Goal: Task Accomplishment & Management: Manage account settings

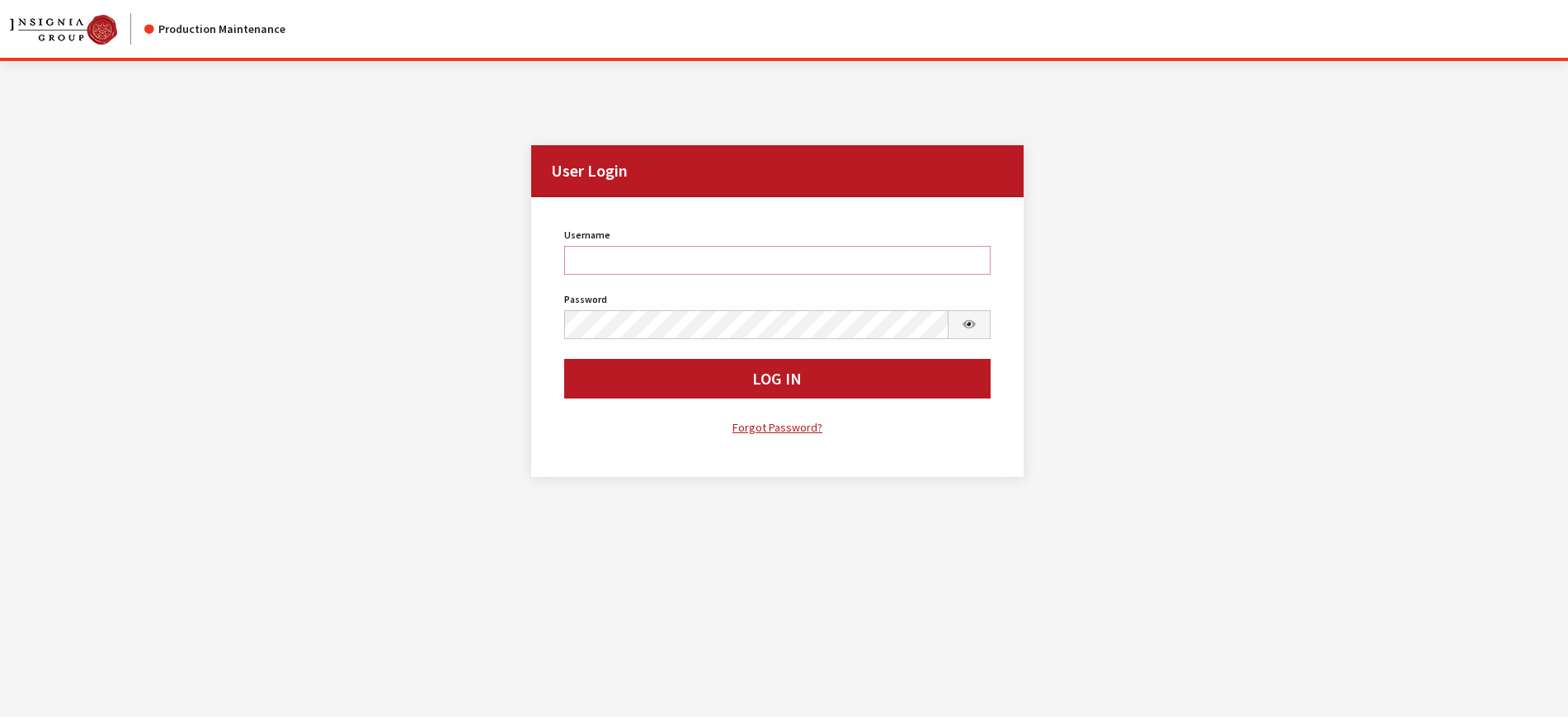
type input "kcallahan"
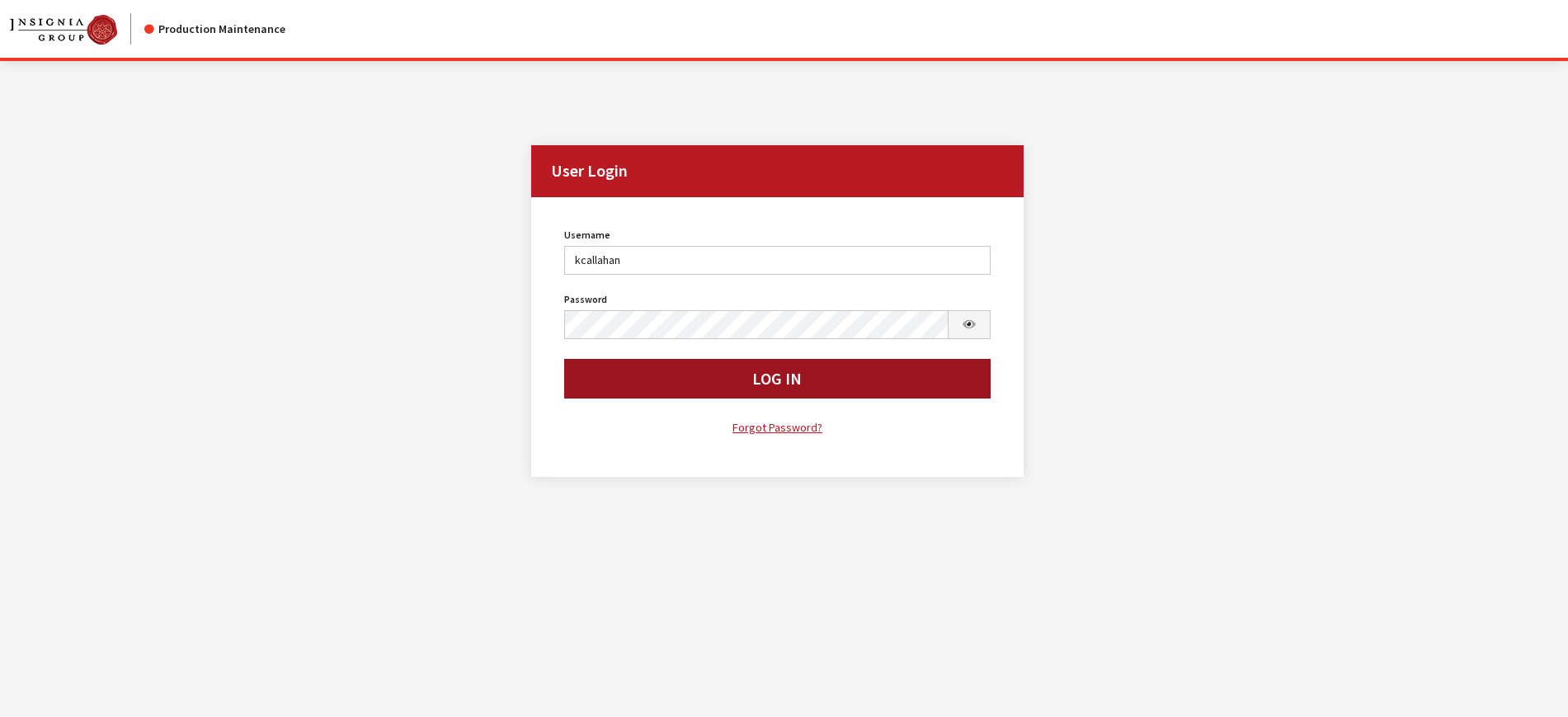
drag, startPoint x: 0, startPoint y: 0, endPoint x: 798, endPoint y: 396, distance: 890.9
click at [798, 396] on button "Log In" at bounding box center [777, 378] width 425 height 40
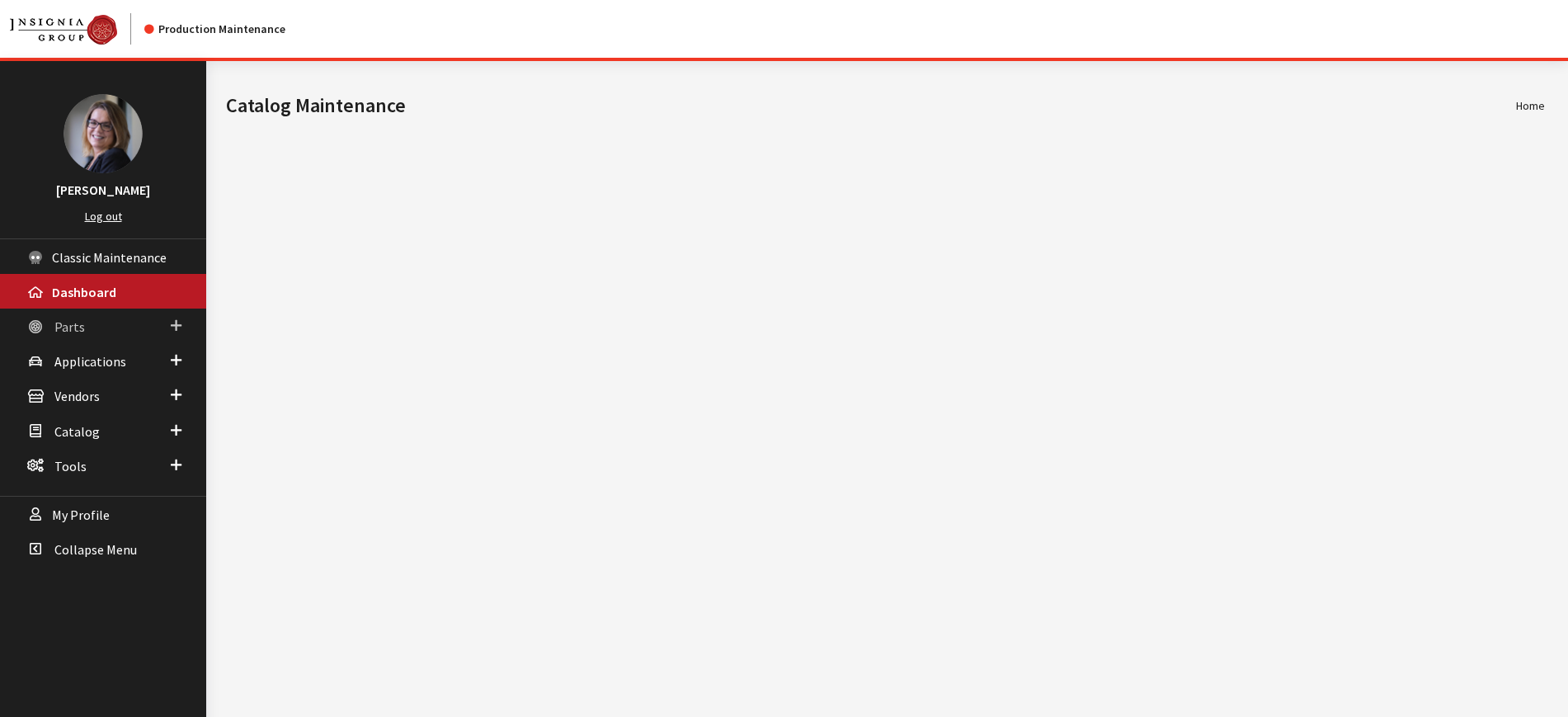
click at [179, 326] on span at bounding box center [176, 325] width 11 height 21
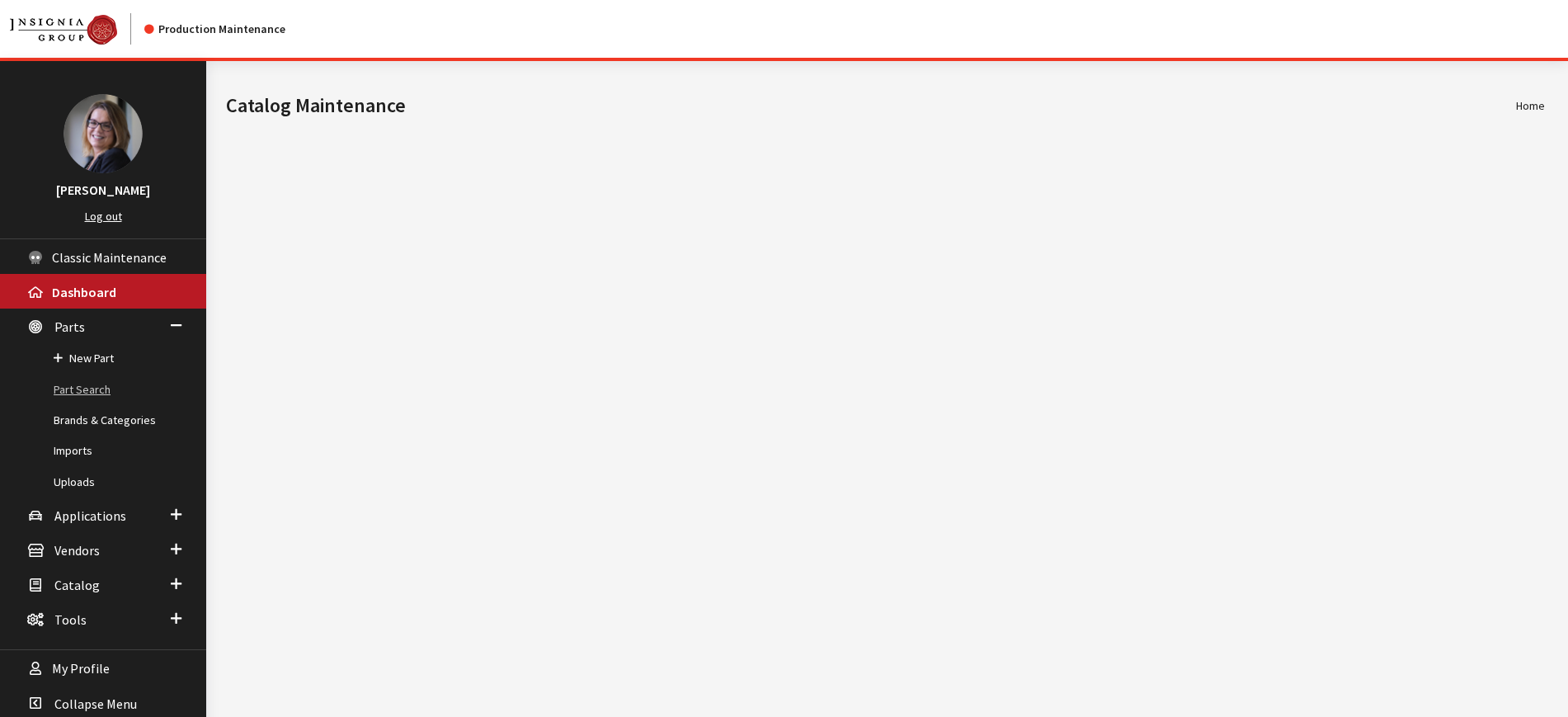
click at [103, 386] on link "Part Search" at bounding box center [103, 389] width 206 height 31
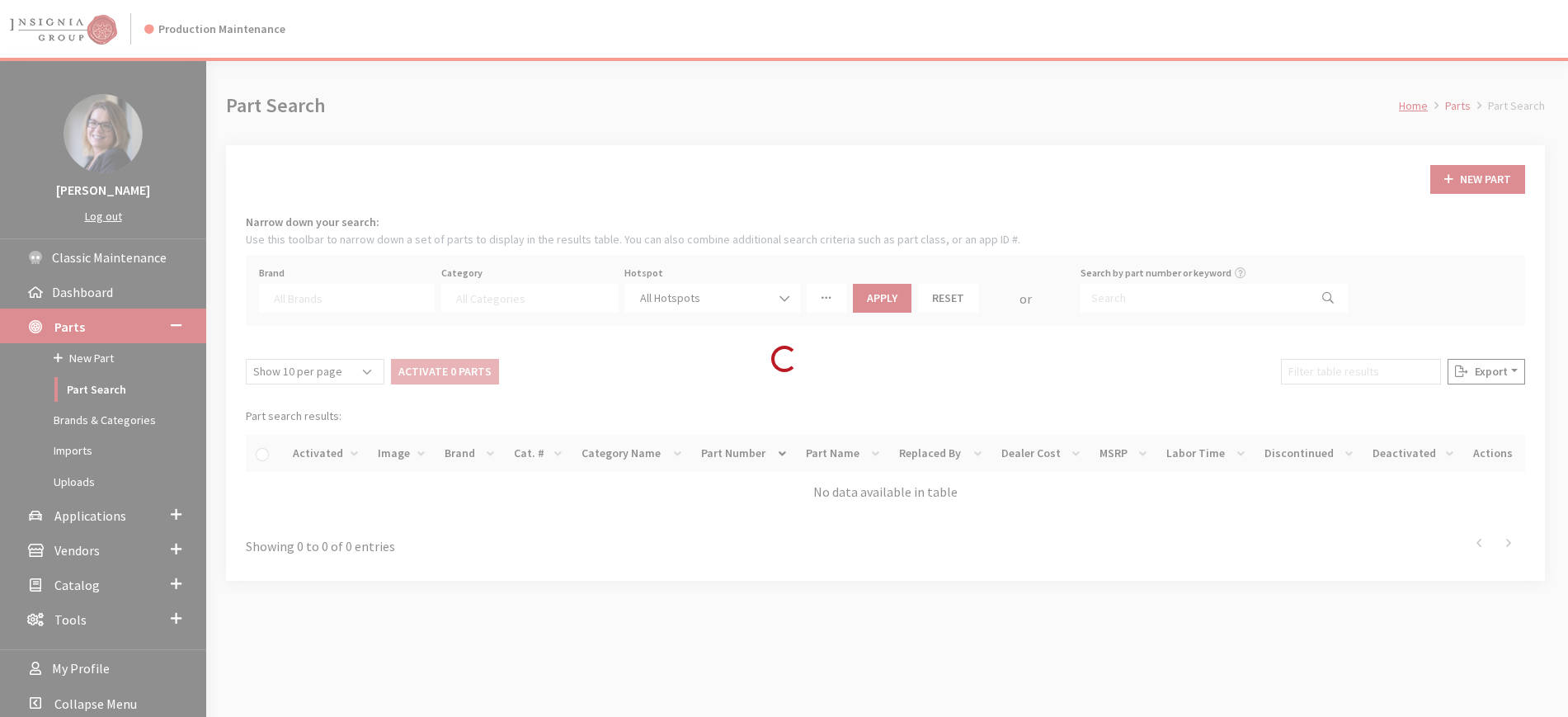
select select
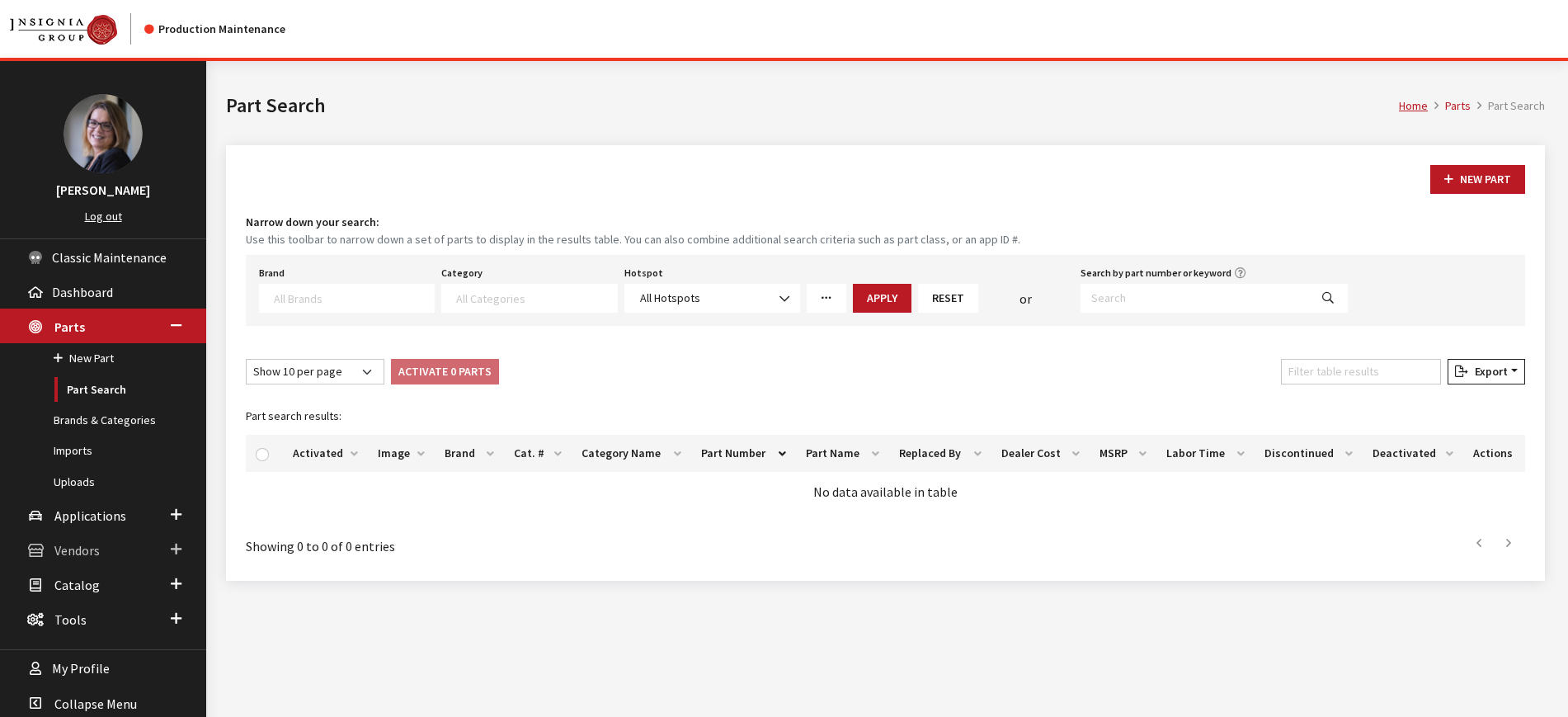
click at [176, 542] on span at bounding box center [176, 548] width 11 height 21
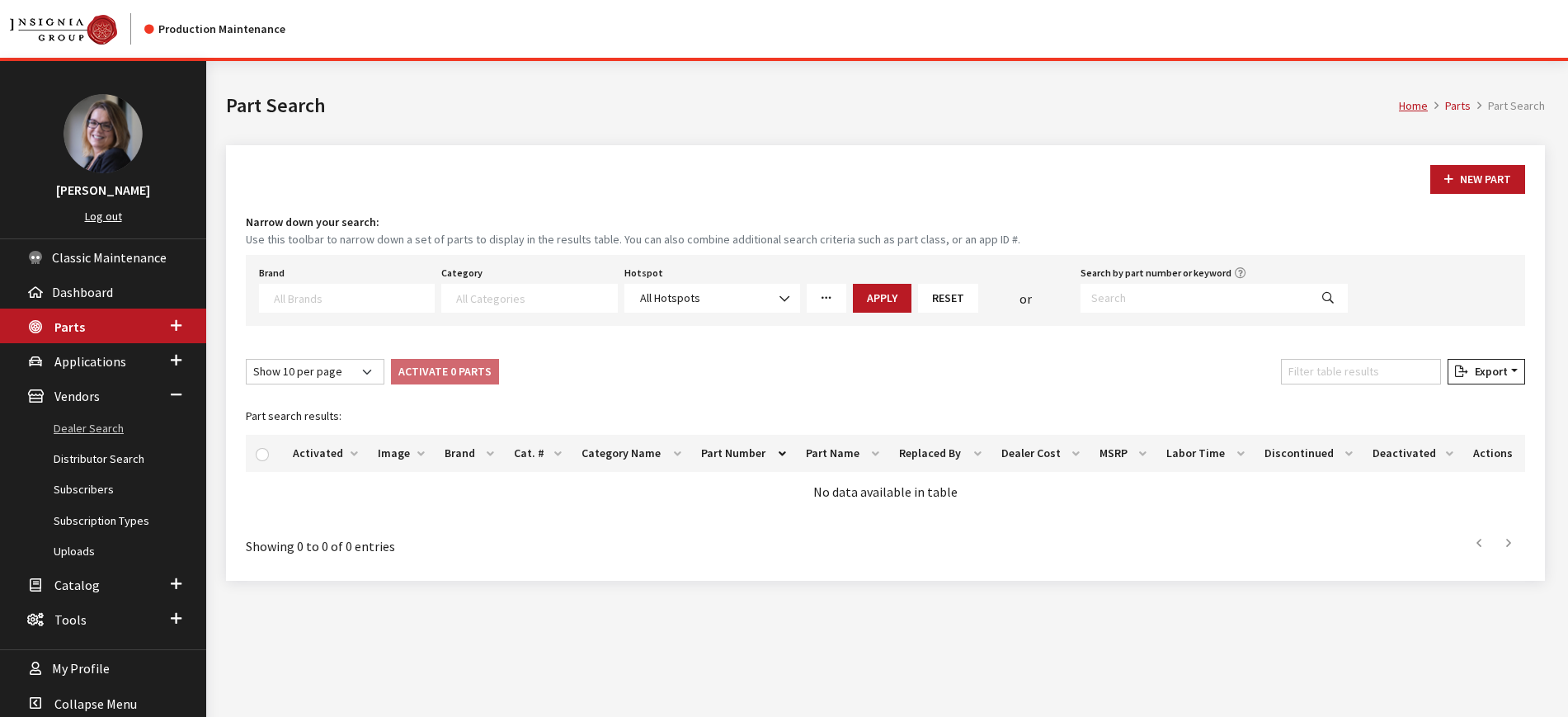
click at [71, 424] on link "Dealer Search" at bounding box center [103, 428] width 206 height 31
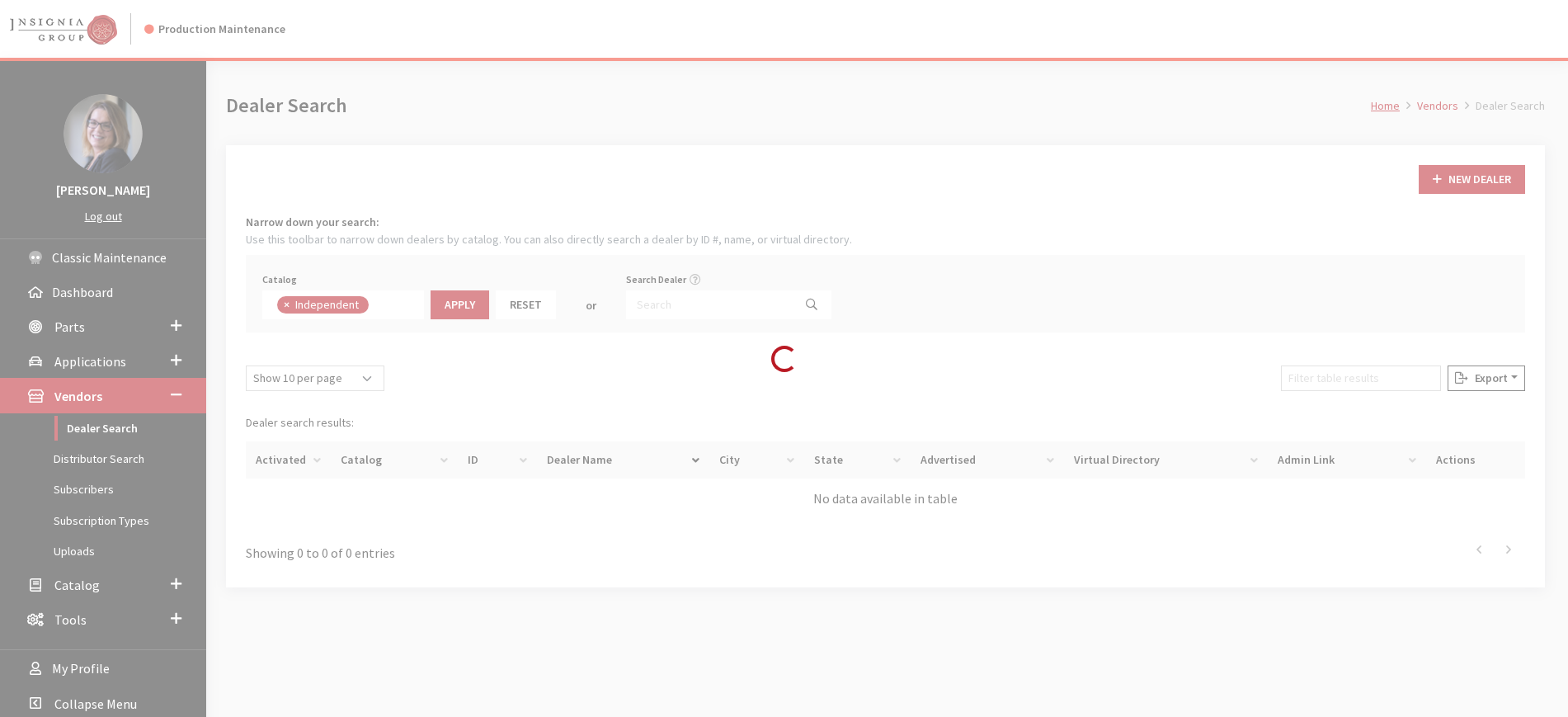
scroll to position [121, 0]
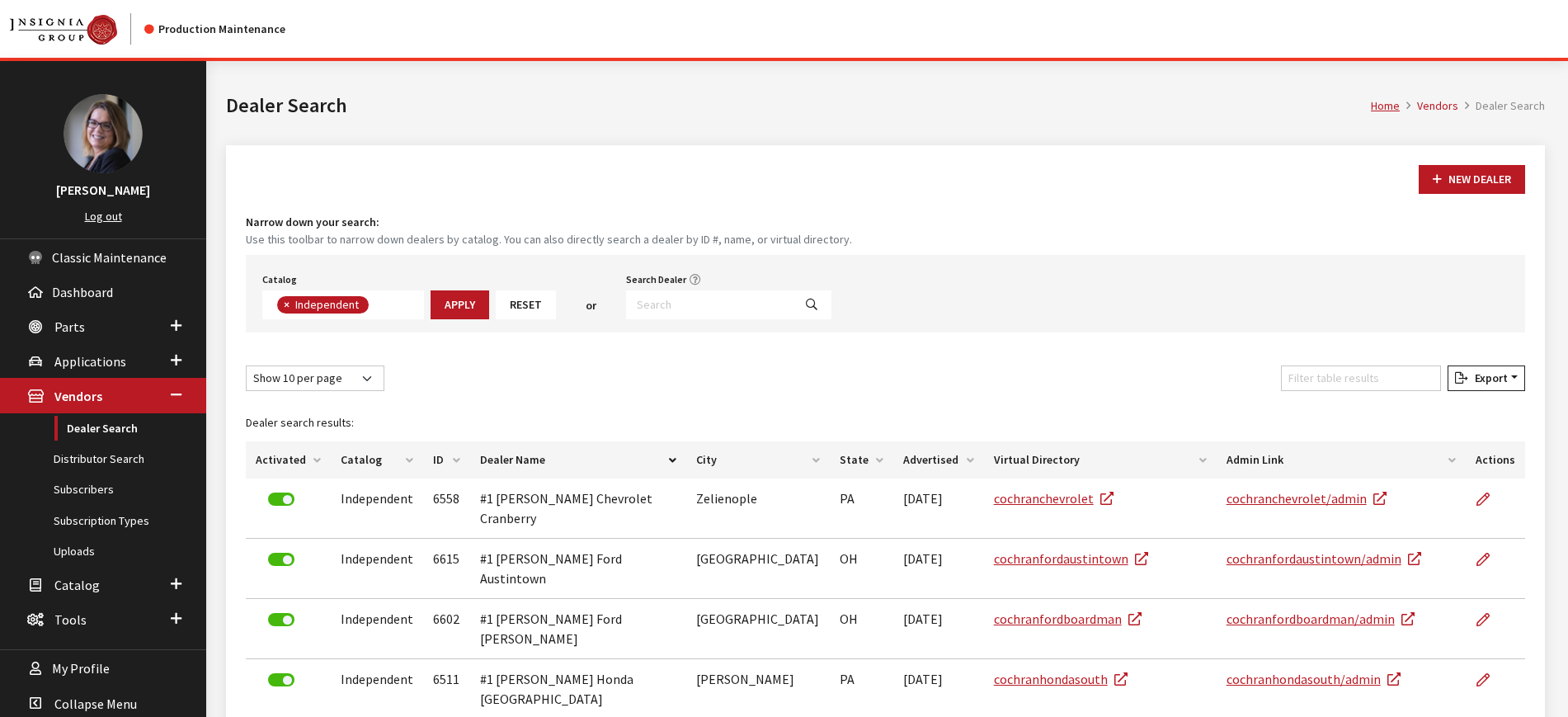
click at [668, 289] on div "Search Dealer" at bounding box center [729, 293] width 212 height 51
click at [668, 310] on input "Search Dealer" at bounding box center [709, 305] width 167 height 29
type input "barnet%"
select select
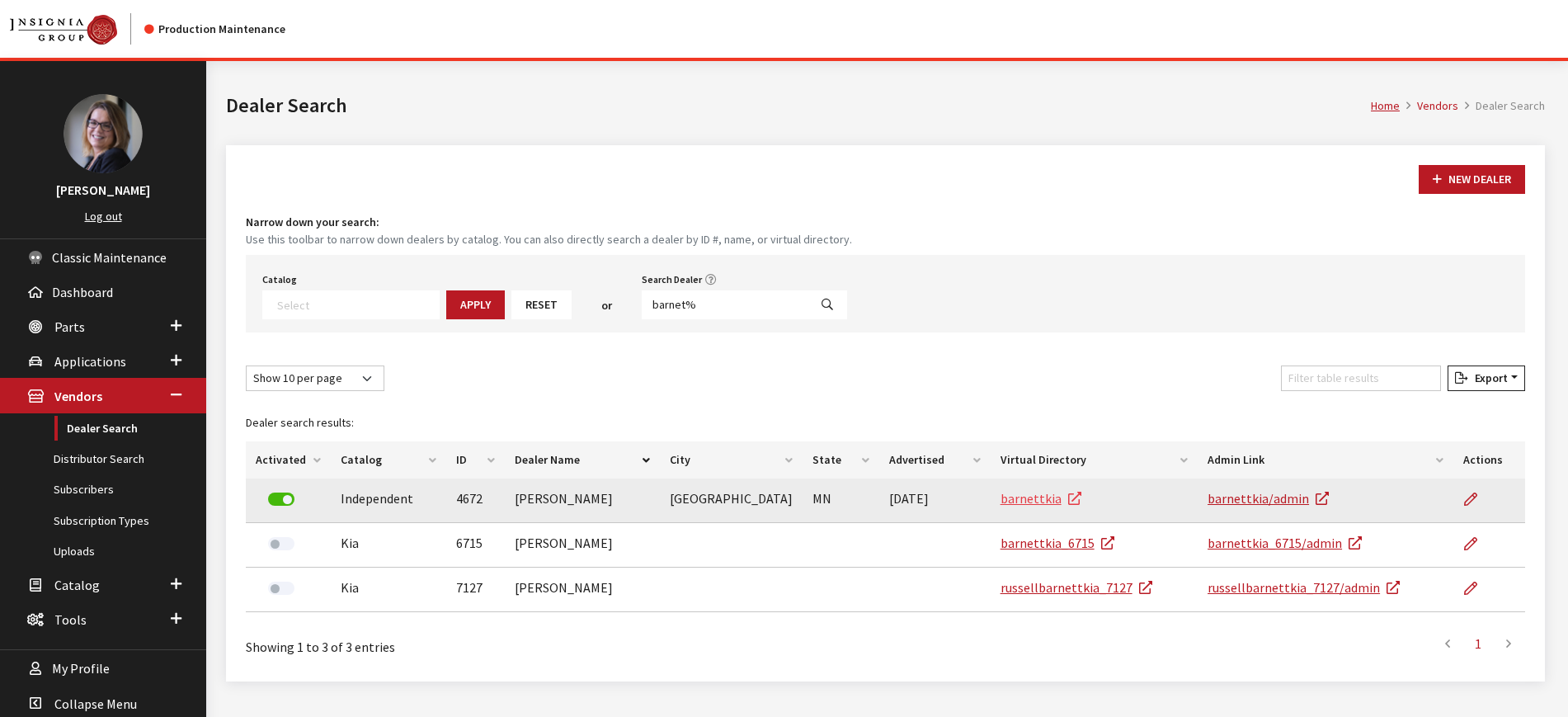
click at [1034, 495] on link "barnettkia" at bounding box center [1041, 498] width 81 height 17
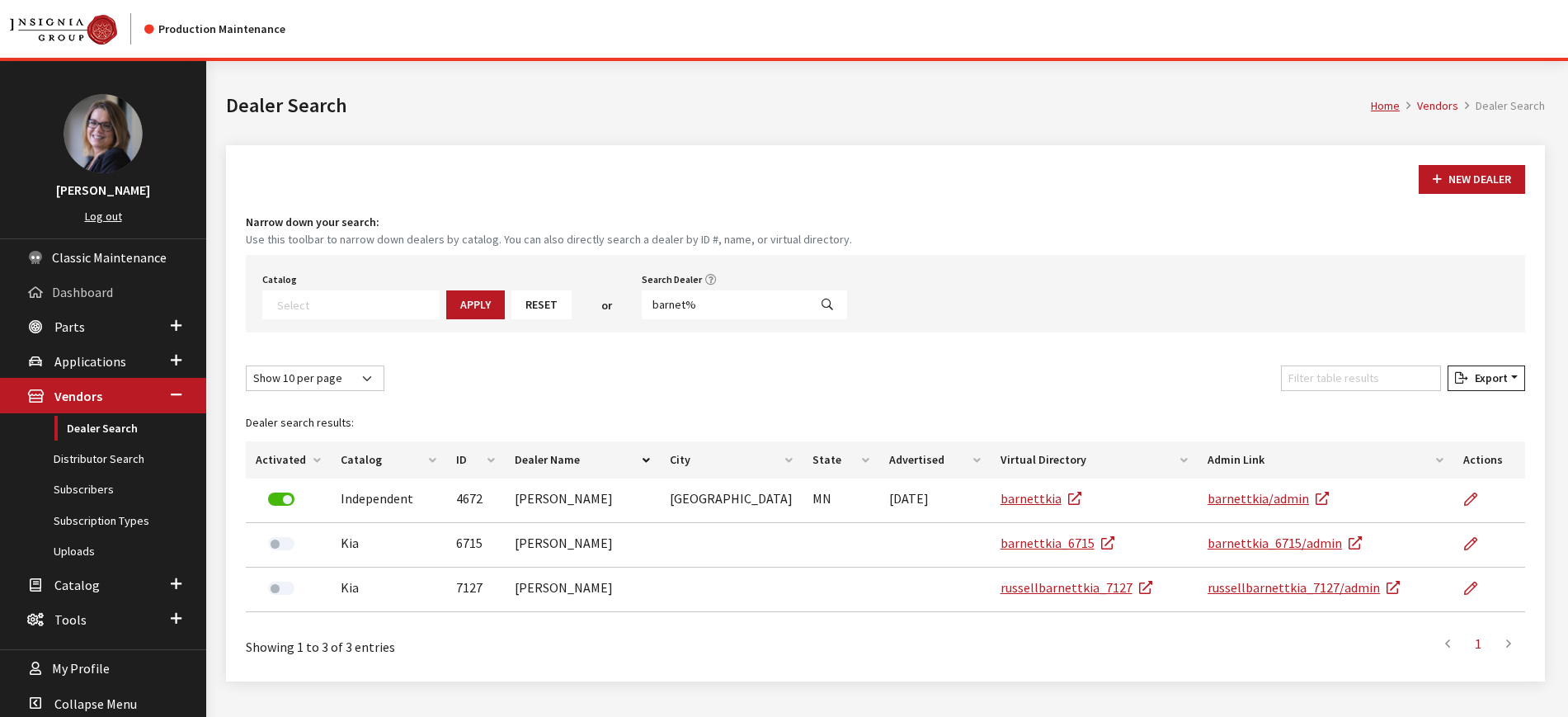
click at [175, 275] on link "Dashboard" at bounding box center [103, 291] width 206 height 35
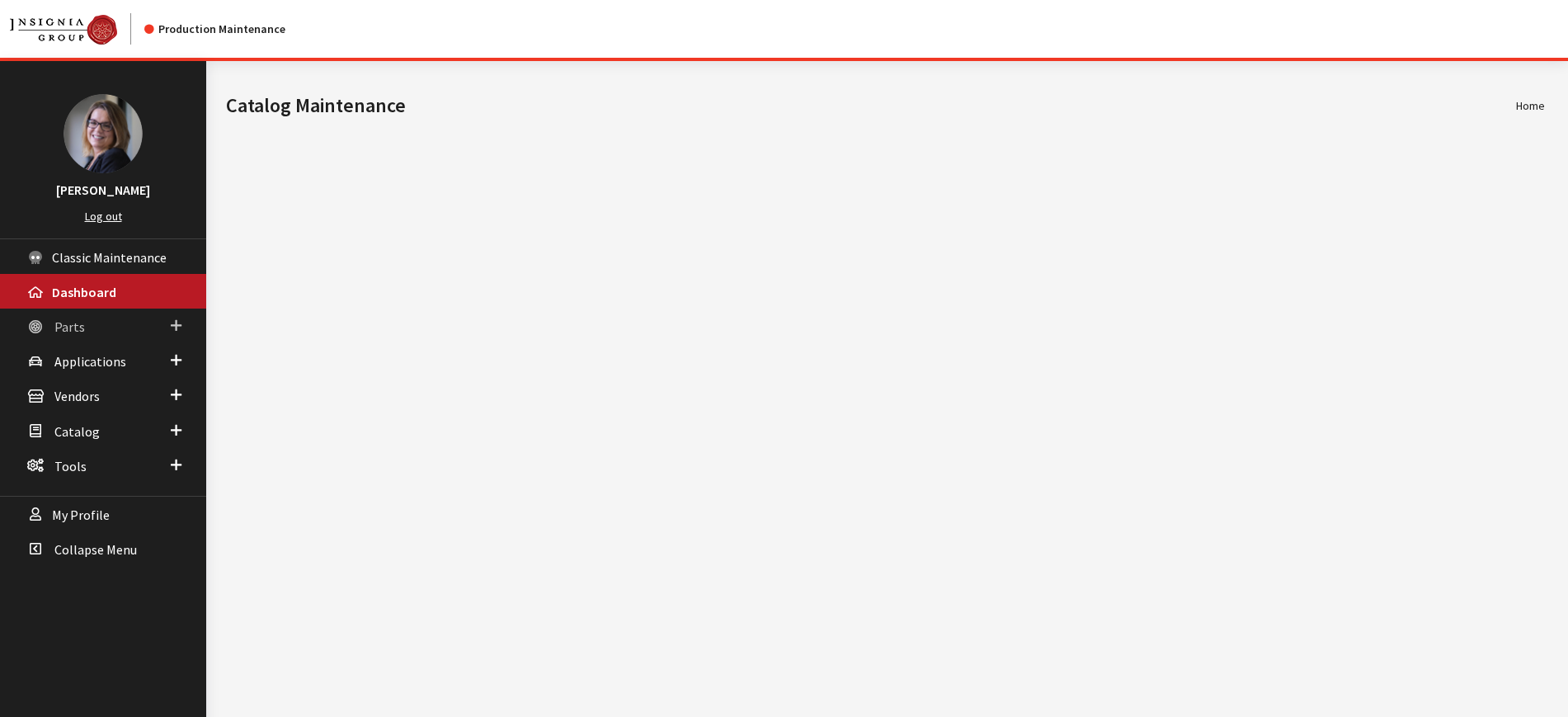
click at [180, 325] on span at bounding box center [176, 325] width 11 height 21
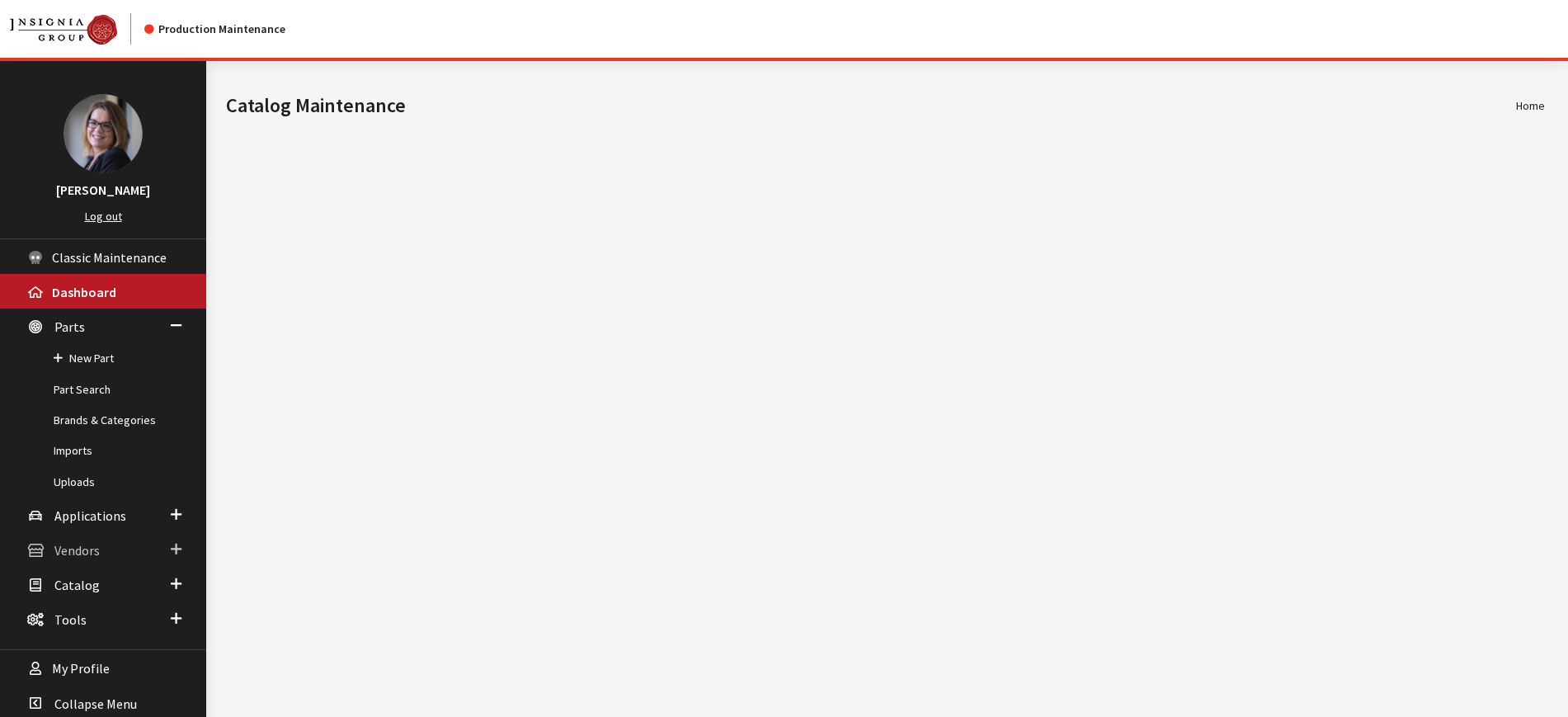
click at [180, 547] on span at bounding box center [176, 548] width 11 height 21
click at [100, 481] on link "Subscribers" at bounding box center [103, 489] width 206 height 31
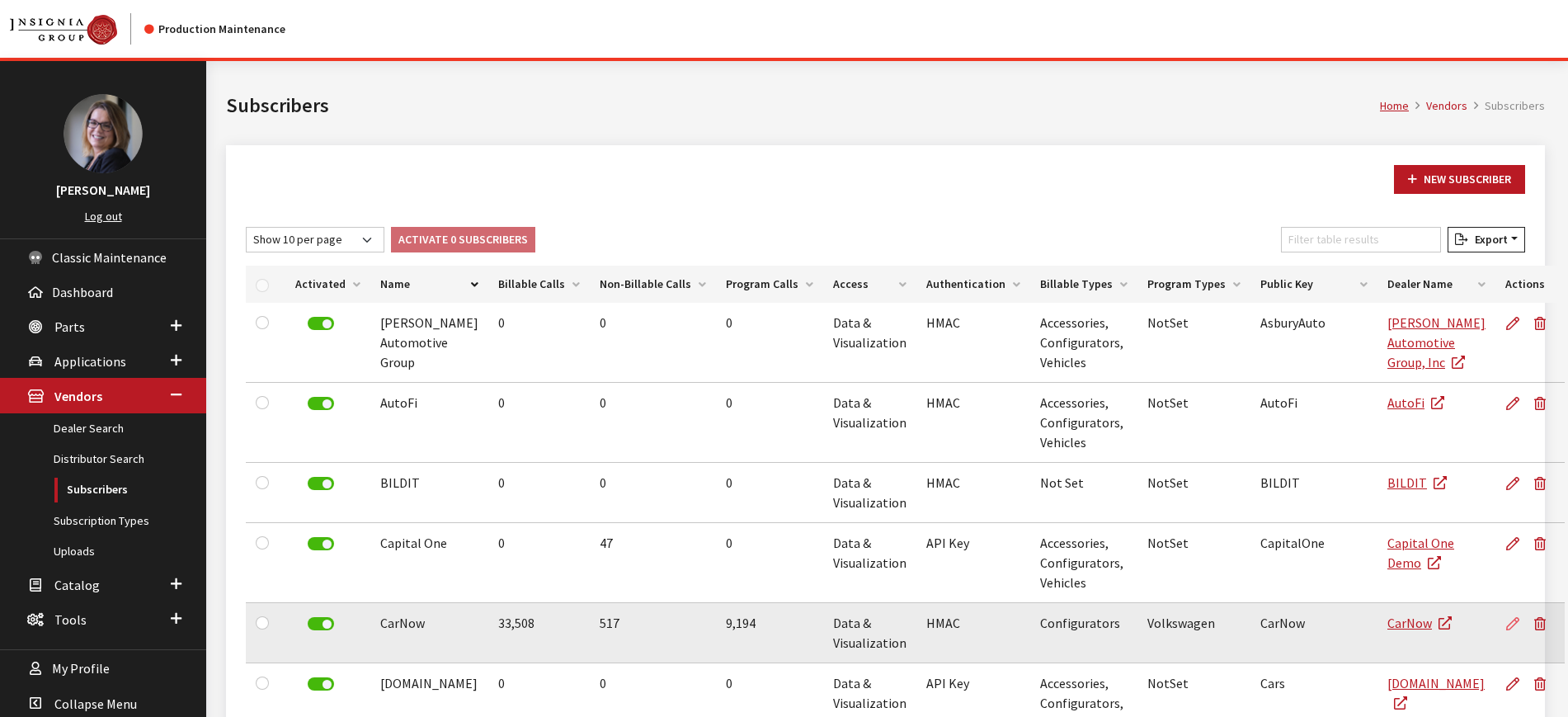
click at [1506, 623] on icon at bounding box center [1512, 624] width 13 height 13
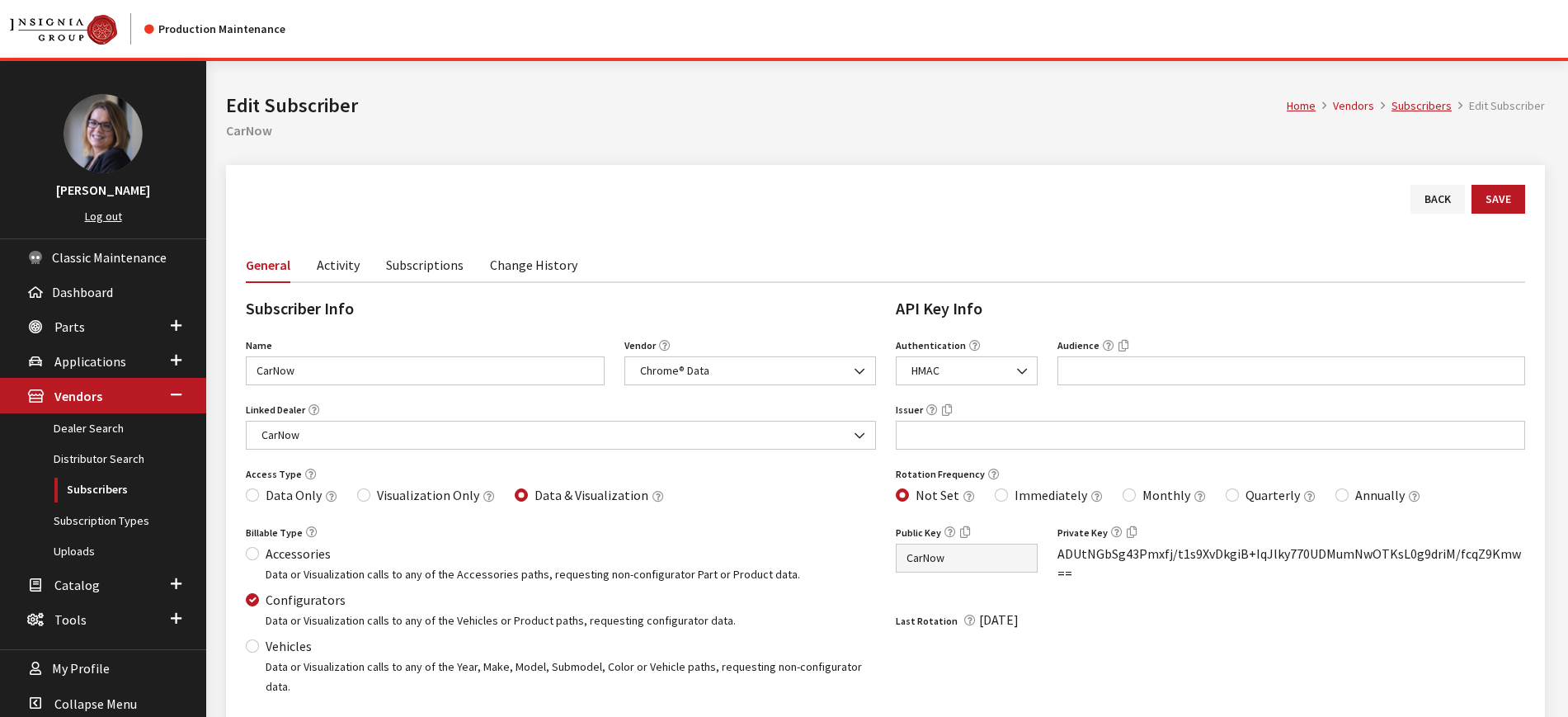
click at [428, 263] on link "Subscriptions" at bounding box center [425, 264] width 78 height 35
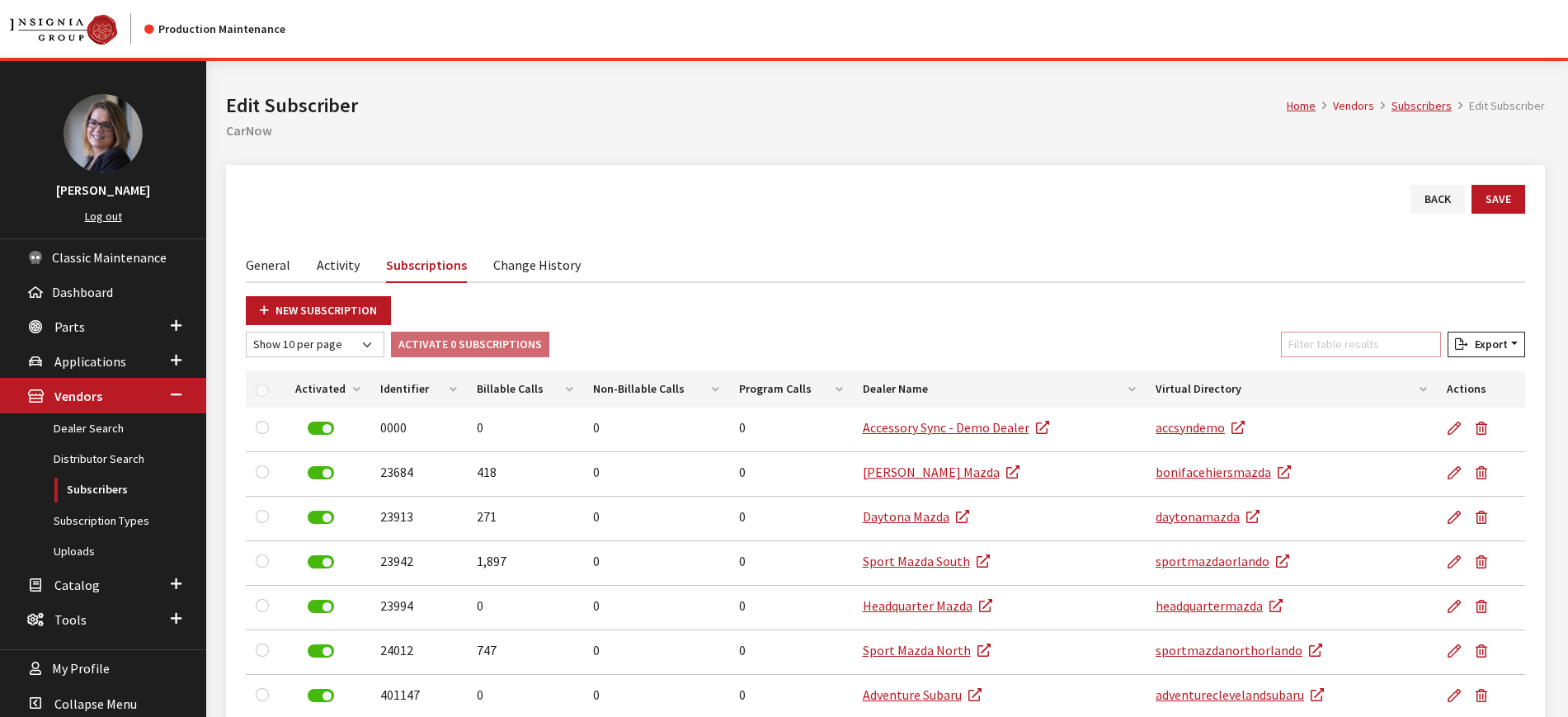
click at [1326, 347] on input "Filter table results" at bounding box center [1361, 345] width 160 height 26
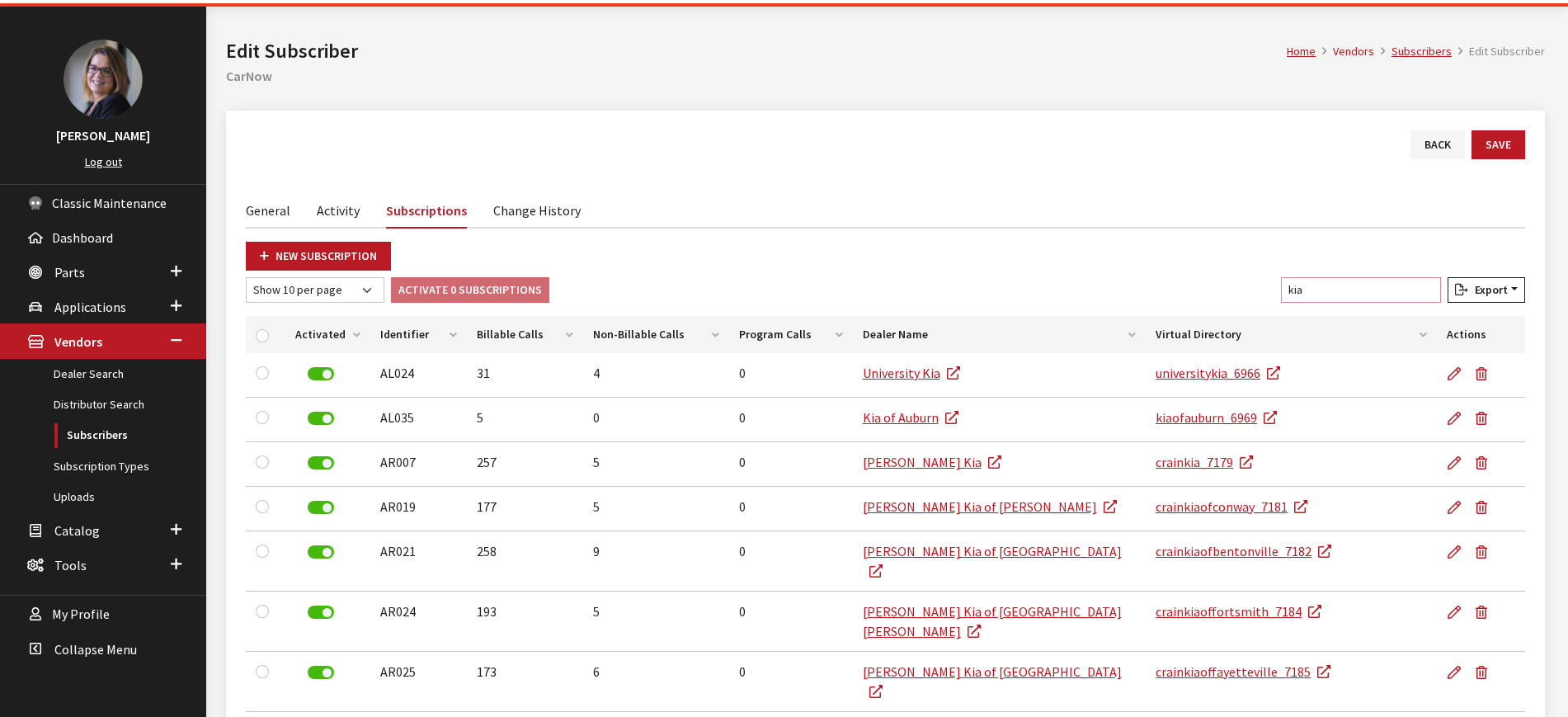
scroll to position [47, 0]
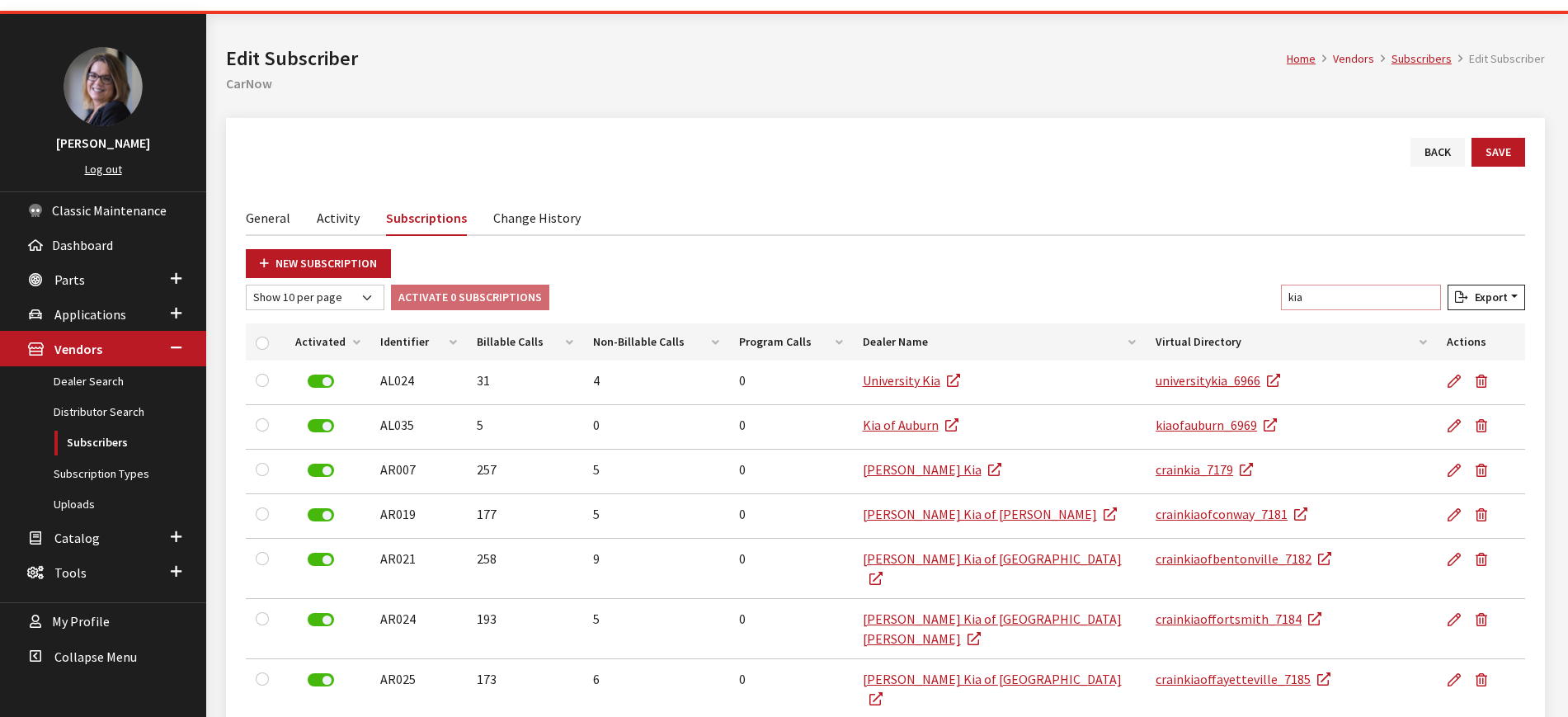
type input "kia"
click at [570, 132] on div "Back Save General Activity Subscriptions Change History Subscriber Info Name Ca…" at bounding box center [885, 519] width 1319 height 804
click at [337, 225] on link "Activity" at bounding box center [338, 217] width 43 height 35
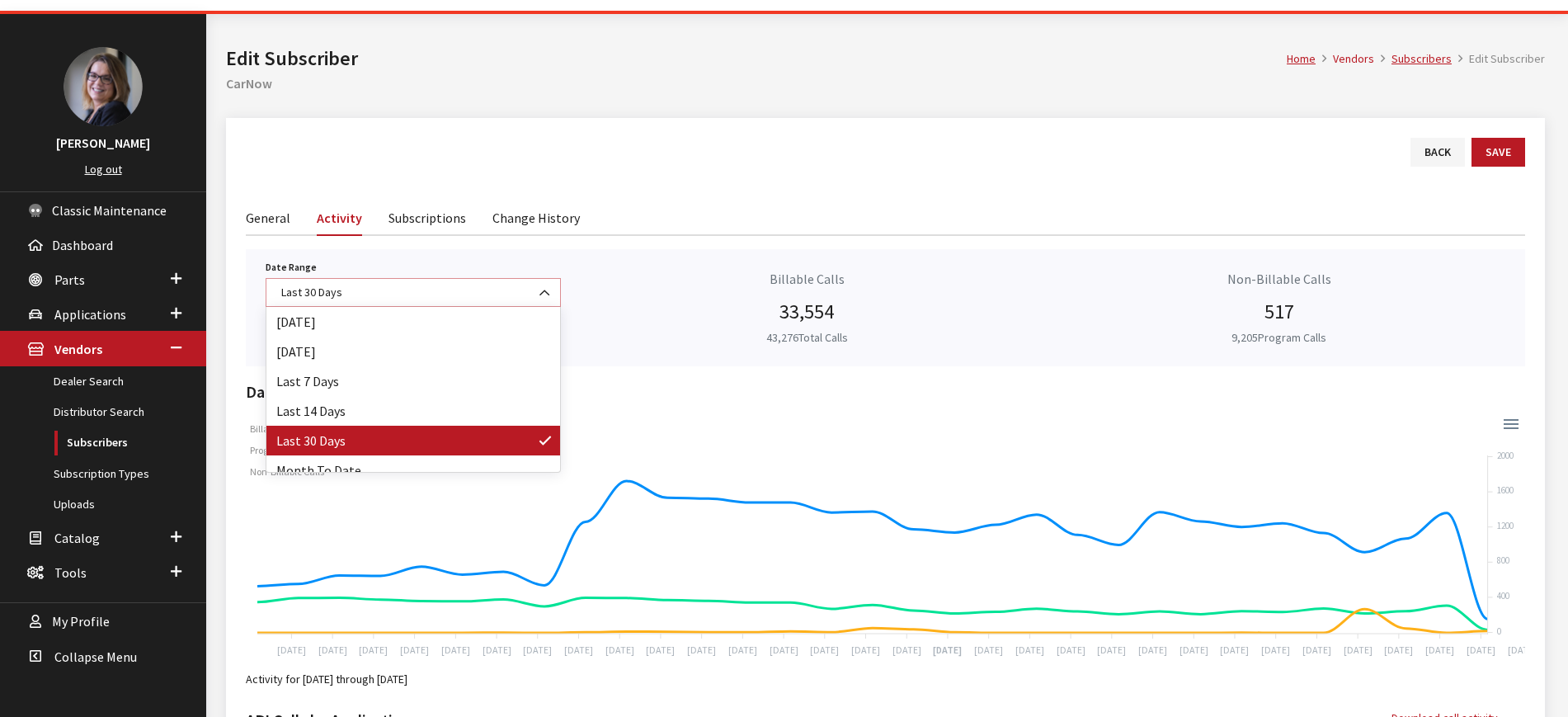
click at [537, 288] on span at bounding box center [546, 293] width 28 height 28
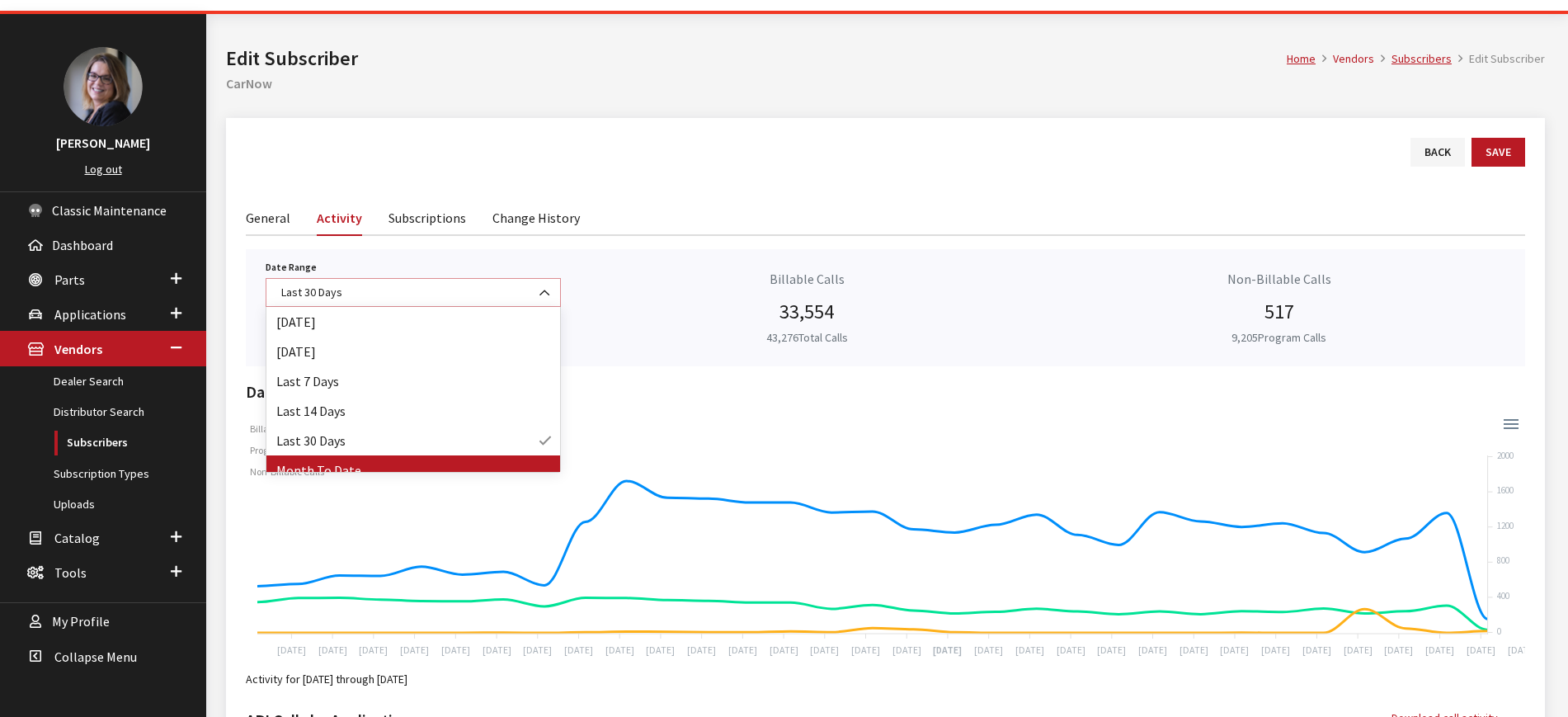
select select "32"
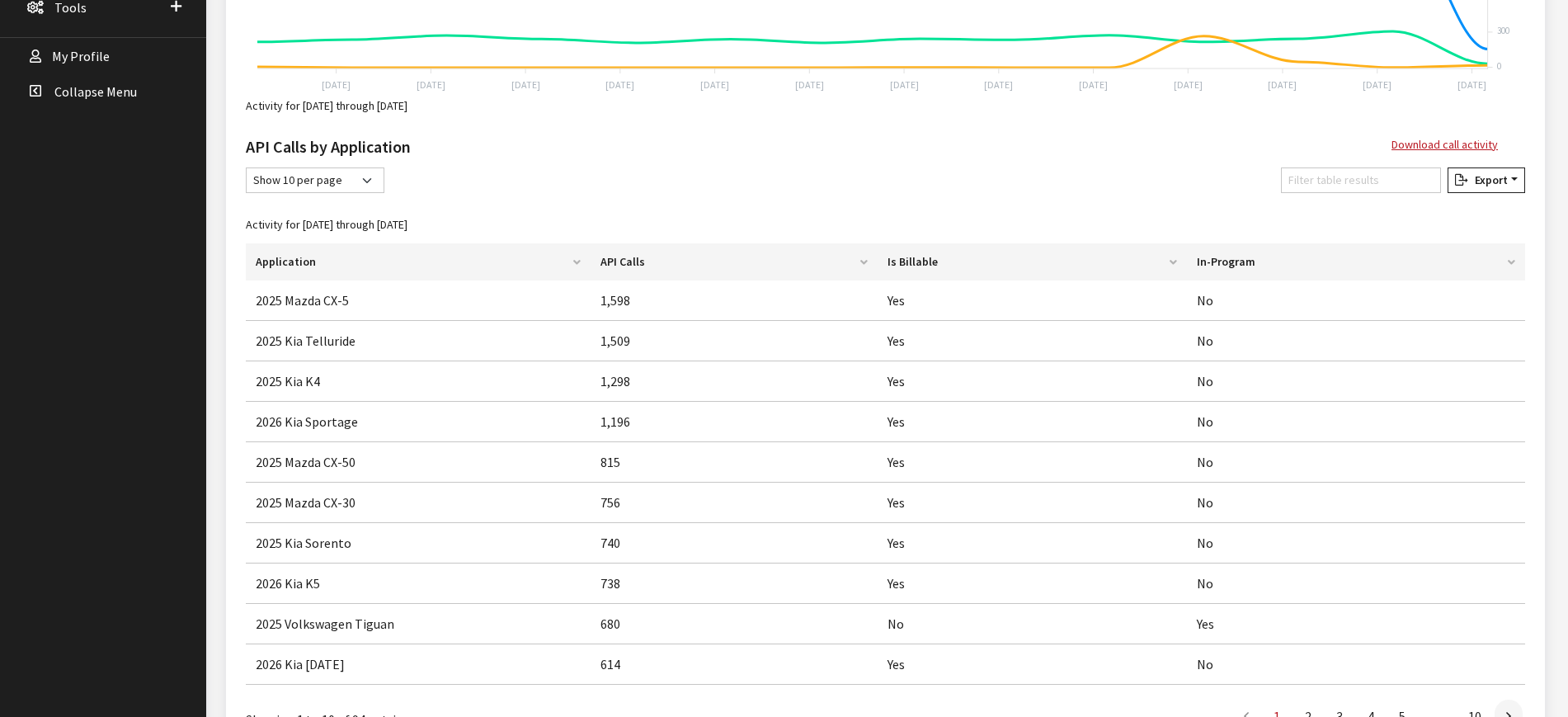
scroll to position [618, 0]
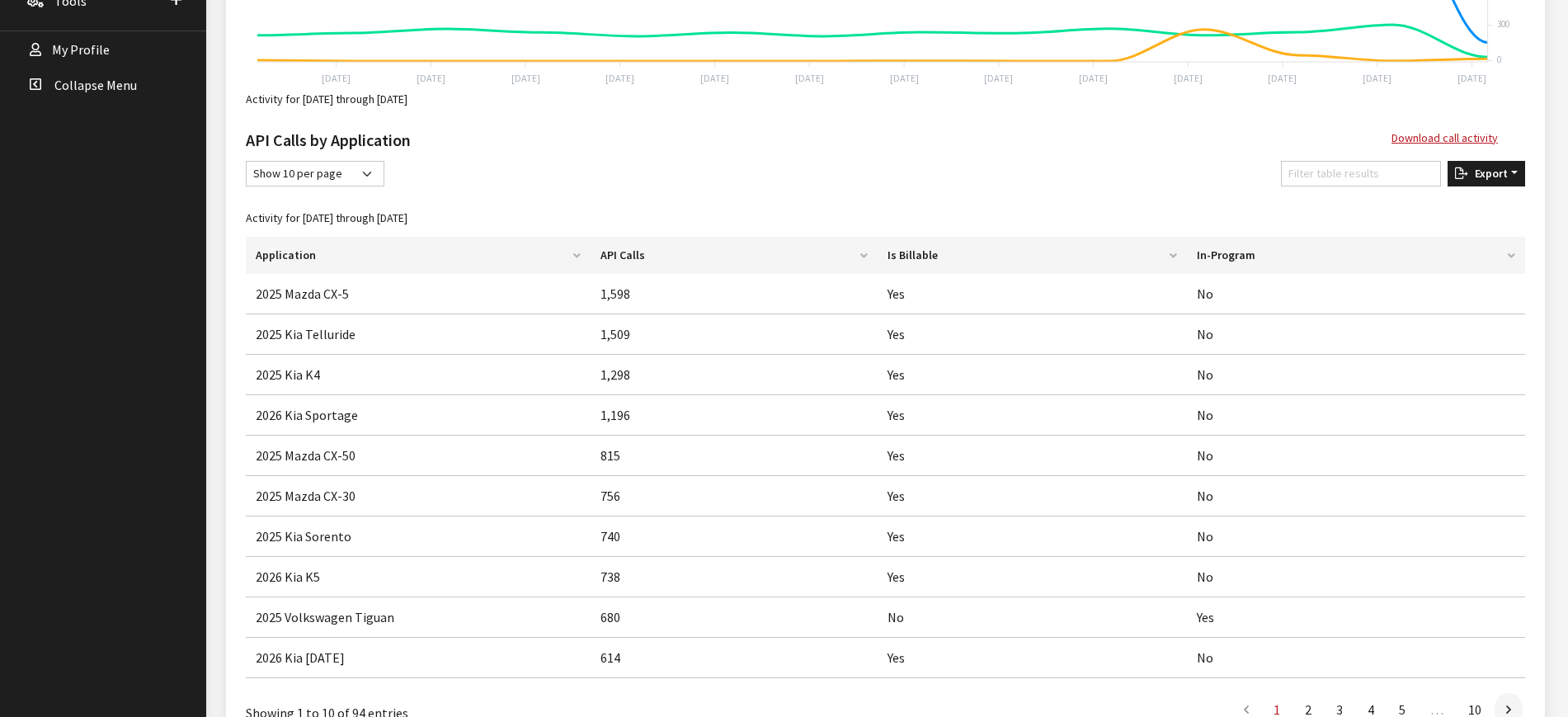
click at [1521, 183] on button "Export" at bounding box center [1486, 174] width 78 height 26
click at [1493, 205] on button "Excel" at bounding box center [1459, 207] width 119 height 24
click at [979, 126] on div "API Calls by Application Download call activity" at bounding box center [885, 138] width 1279 height 46
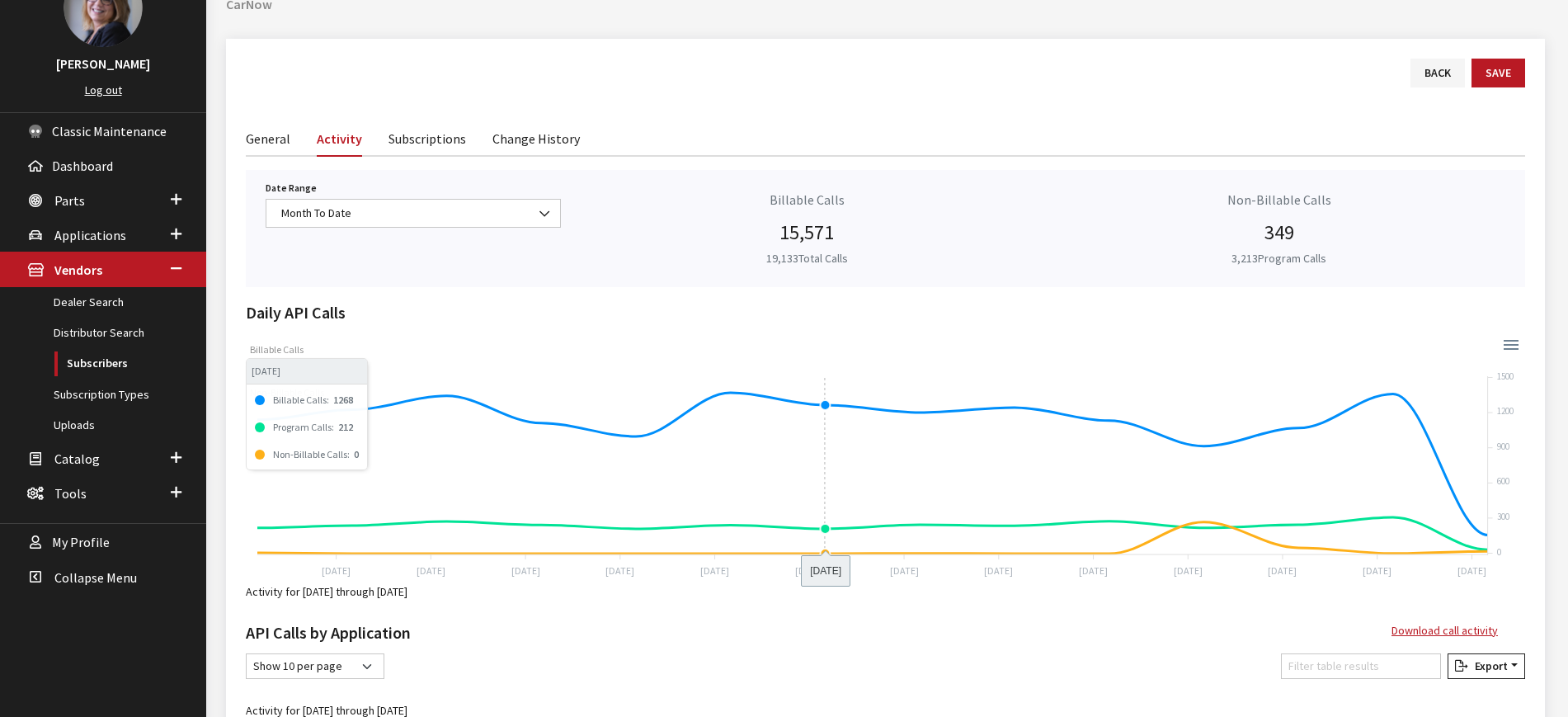
scroll to position [124, 0]
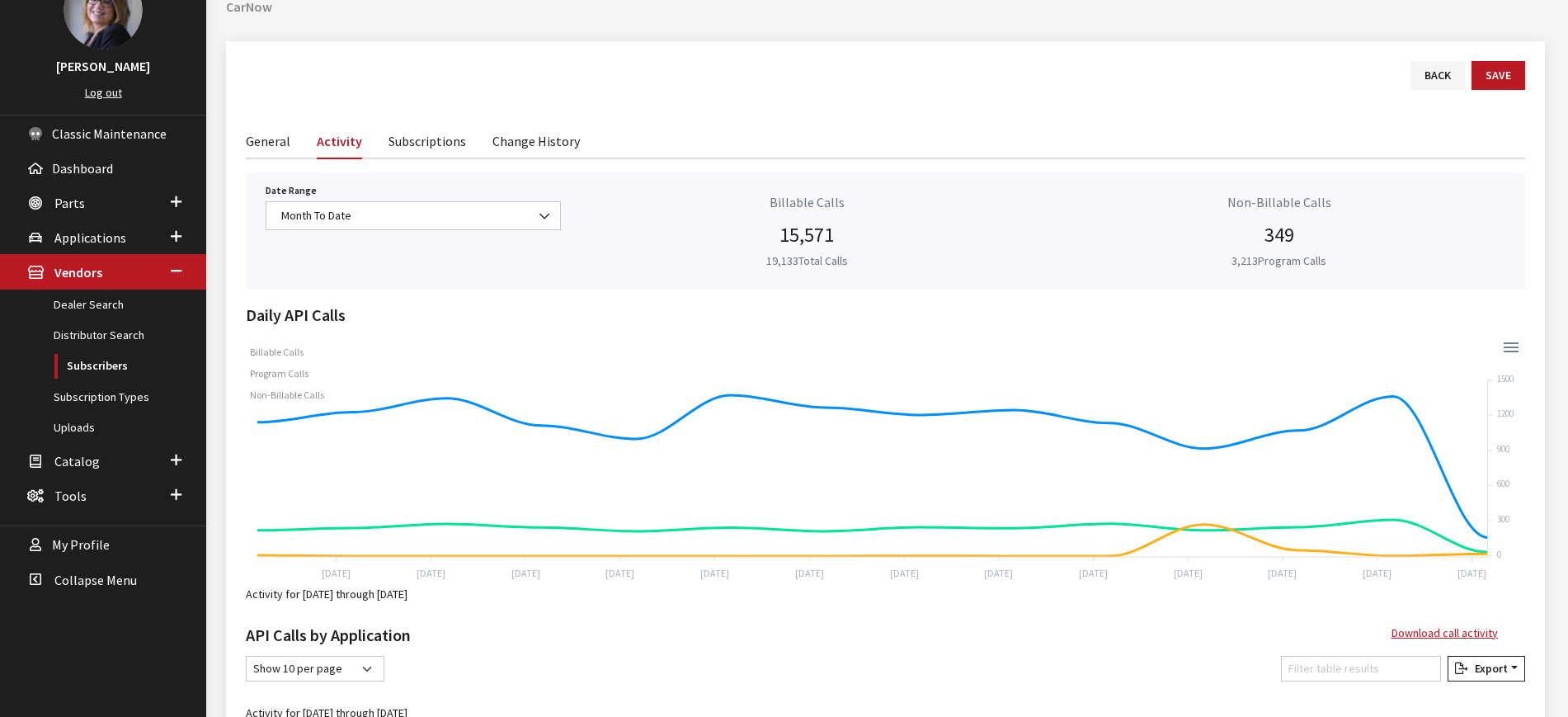
click at [420, 135] on link "Subscriptions" at bounding box center [427, 140] width 78 height 35
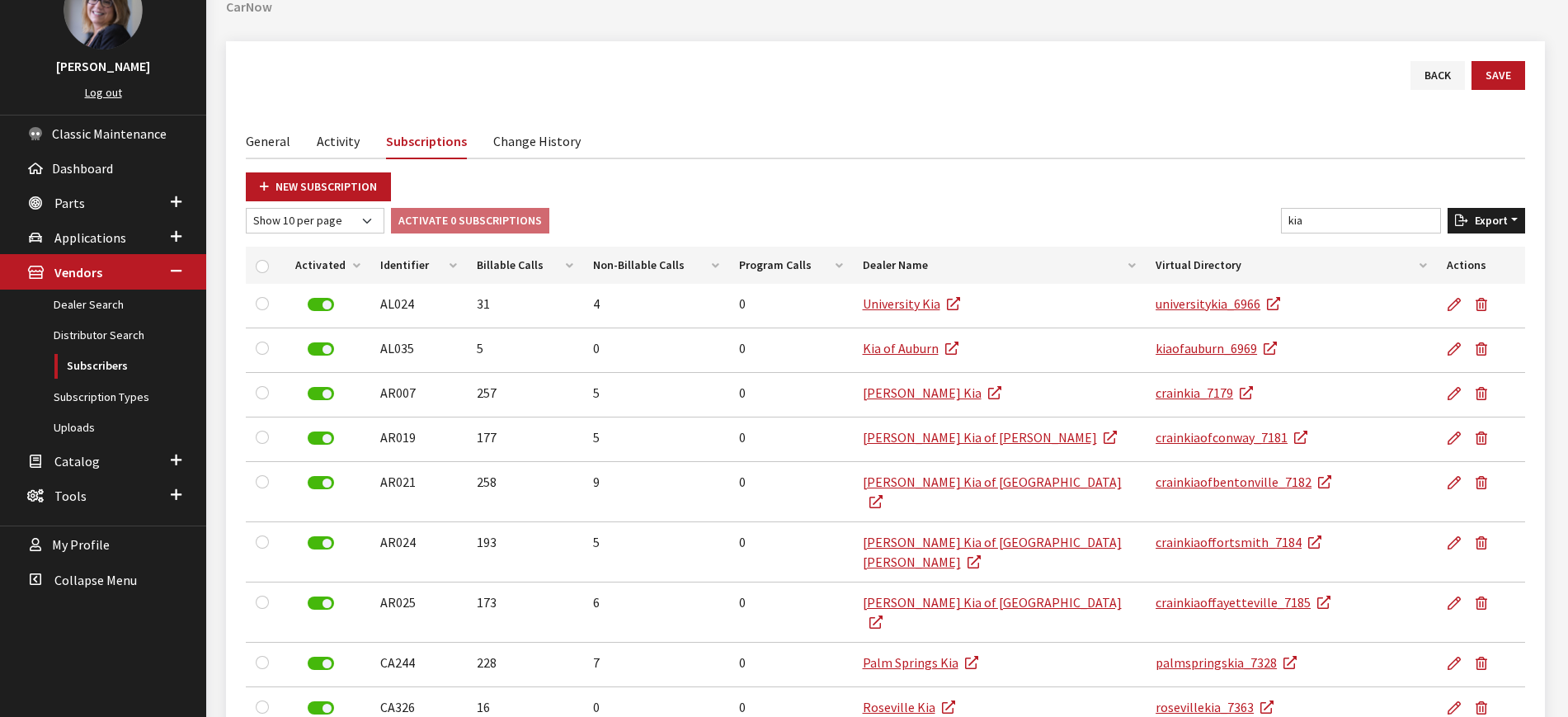
click at [1483, 219] on span "Export" at bounding box center [1488, 220] width 40 height 15
click at [1474, 255] on button "Excel" at bounding box center [1459, 254] width 119 height 24
